Goal: Find specific page/section: Find specific page/section

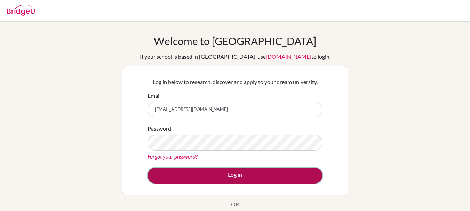
click at [162, 170] on button "Log in" at bounding box center [235, 176] width 175 height 16
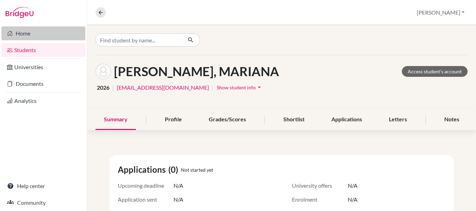
click at [51, 36] on link "Home" at bounding box center [43, 33] width 84 height 14
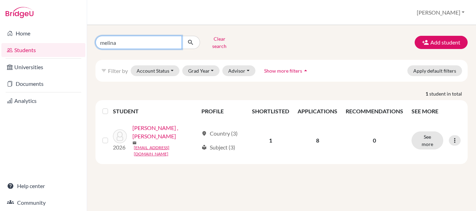
drag, startPoint x: 148, startPoint y: 43, endPoint x: 69, endPoint y: 50, distance: 79.7
click at [71, 49] on div "Home Students Universities Documents Analytics Help center Community Students o…" at bounding box center [238, 105] width 476 height 211
type input "luis fernandez"
click at [188, 44] on button "submit" at bounding box center [190, 42] width 18 height 13
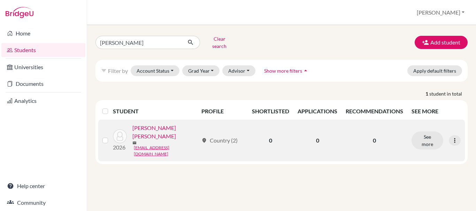
click at [161, 126] on link "FERNÁNDEZ NÚÑEZ, LUIS ALEJANDRO" at bounding box center [165, 132] width 66 height 17
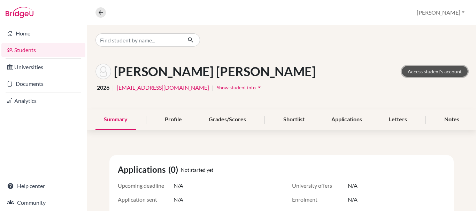
click at [418, 74] on link "Access student's account" at bounding box center [435, 71] width 66 height 11
